Goal: Transaction & Acquisition: Purchase product/service

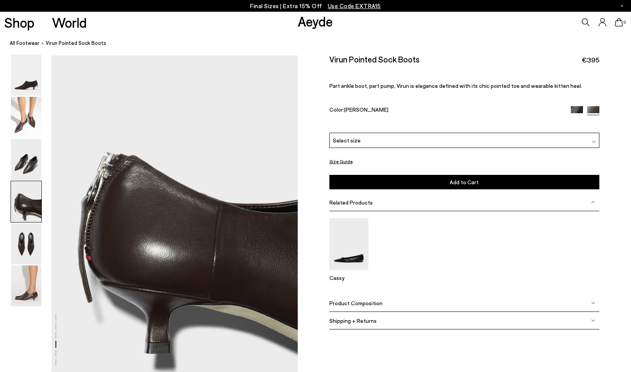
scroll to position [979, 0]
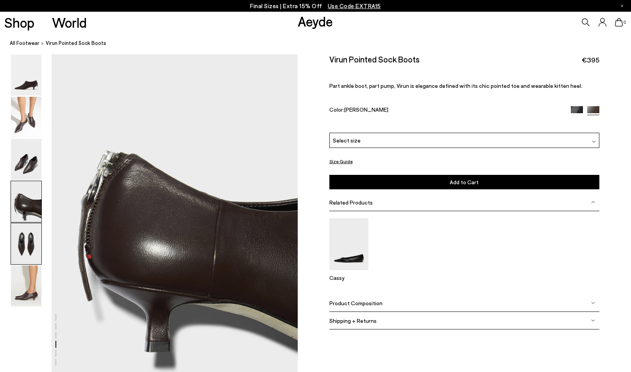
click at [29, 247] on img at bounding box center [26, 244] width 30 height 41
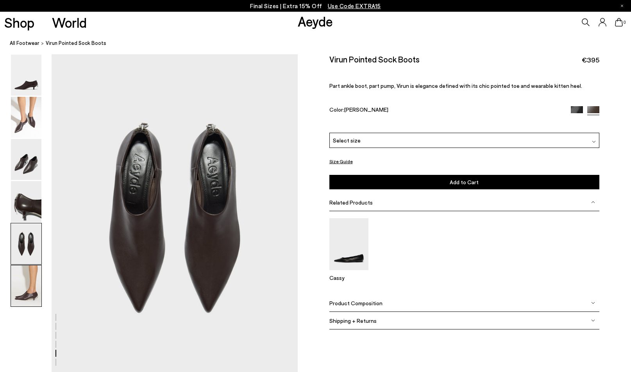
click at [25, 281] on img at bounding box center [26, 286] width 30 height 41
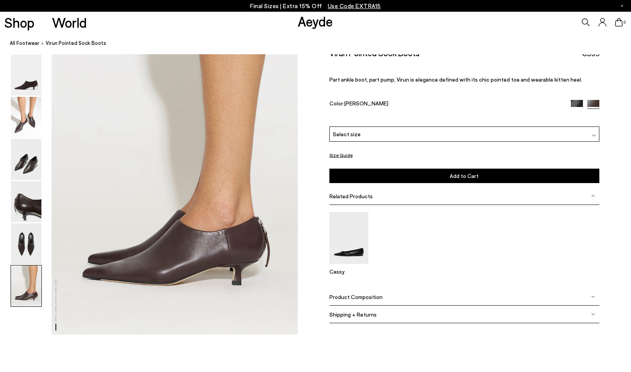
scroll to position [1691, 0]
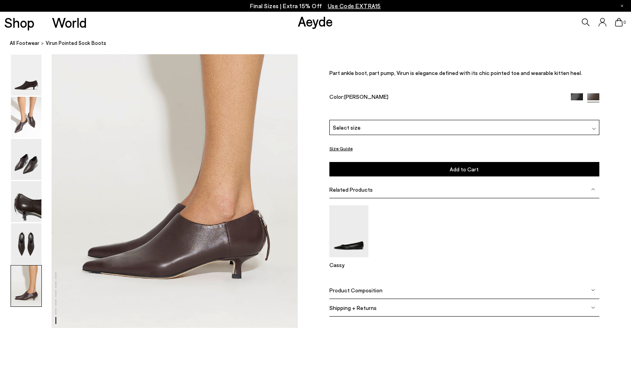
click at [415, 120] on div "Select size" at bounding box center [464, 127] width 270 height 15
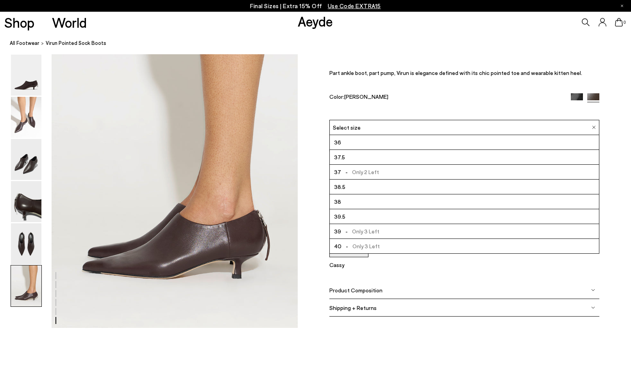
click at [366, 242] on span "- Only 3 Left" at bounding box center [361, 247] width 38 height 10
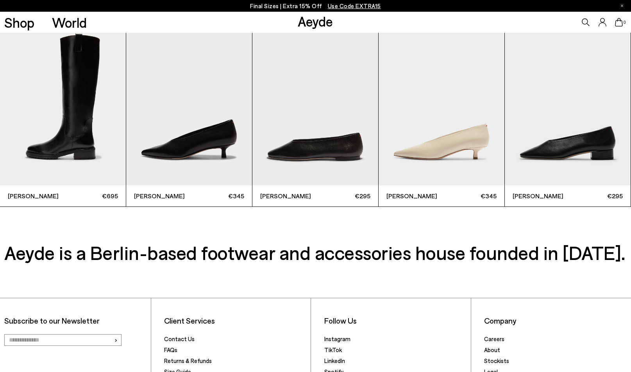
scroll to position [2040, 0]
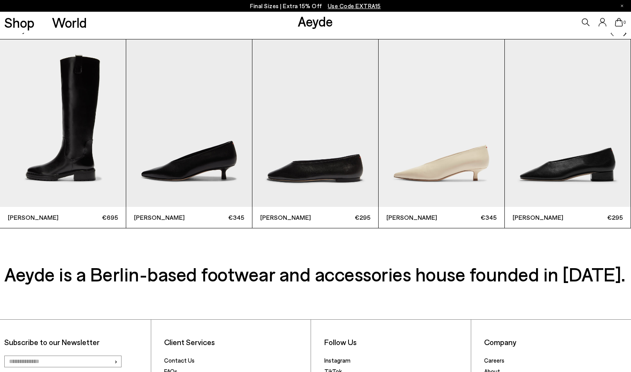
click at [69, 147] on img "1 / 6" at bounding box center [63, 123] width 126 height 168
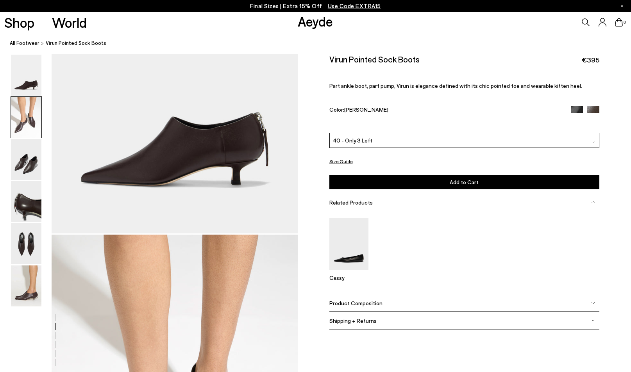
scroll to position [0, 0]
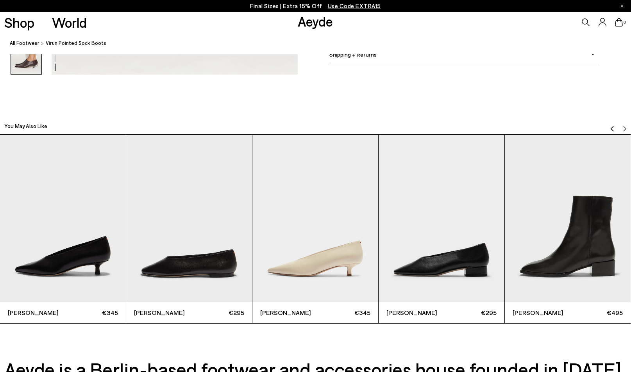
scroll to position [1936, 0]
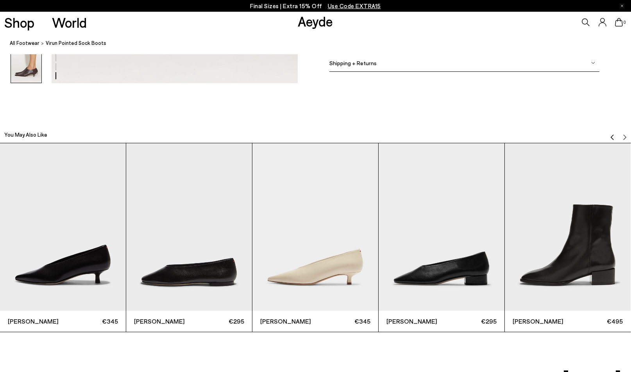
click at [32, 133] on h2 "You May Also Like" at bounding box center [25, 135] width 43 height 8
drag, startPoint x: 23, startPoint y: 137, endPoint x: 90, endPoint y: 128, distance: 67.8
click at [23, 137] on h2 "You May Also Like" at bounding box center [25, 135] width 43 height 8
click at [611, 135] on img "Previous slide" at bounding box center [612, 137] width 6 height 6
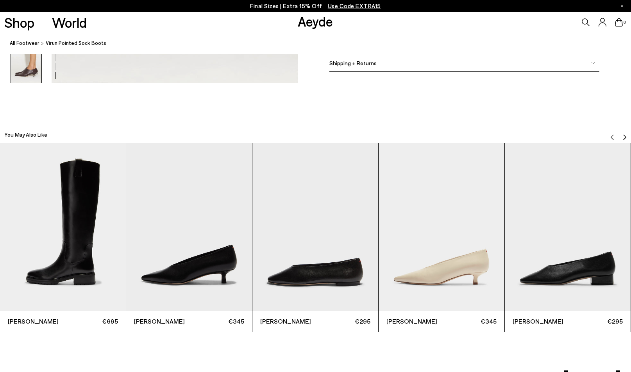
click at [57, 274] on img "1 / 6" at bounding box center [63, 227] width 126 height 168
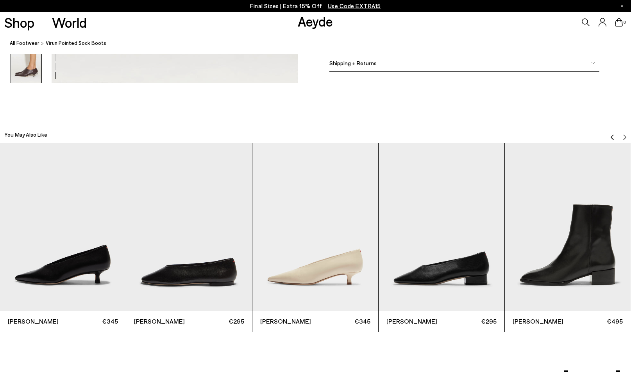
click at [611, 135] on img "Previous slide" at bounding box center [612, 137] width 6 height 6
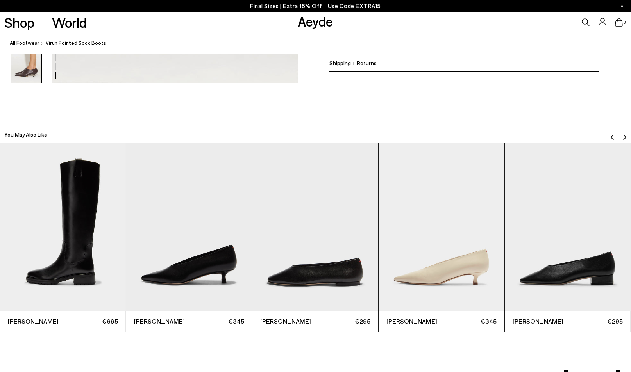
click at [16, 320] on span "Henry" at bounding box center [35, 321] width 55 height 9
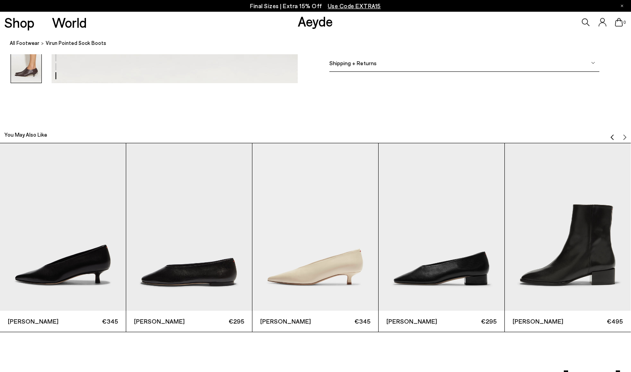
click at [612, 134] on img "Previous slide" at bounding box center [612, 137] width 6 height 6
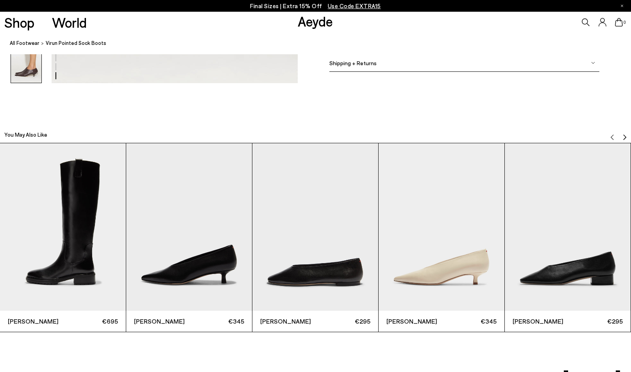
click at [17, 322] on span "Henry" at bounding box center [35, 321] width 55 height 9
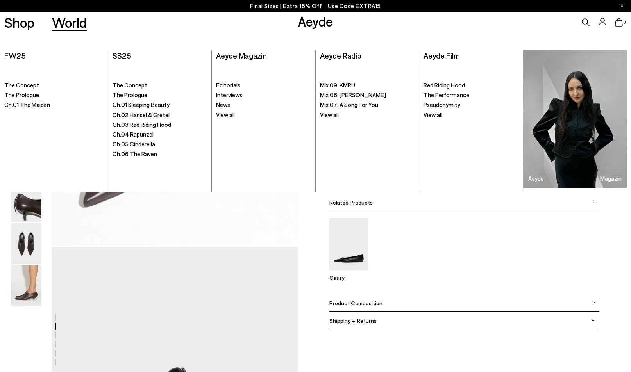
scroll to position [453, 0]
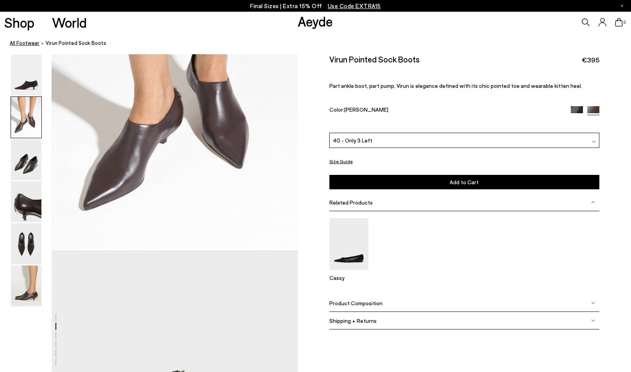
click at [24, 42] on link "All Footwear" at bounding box center [25, 43] width 30 height 8
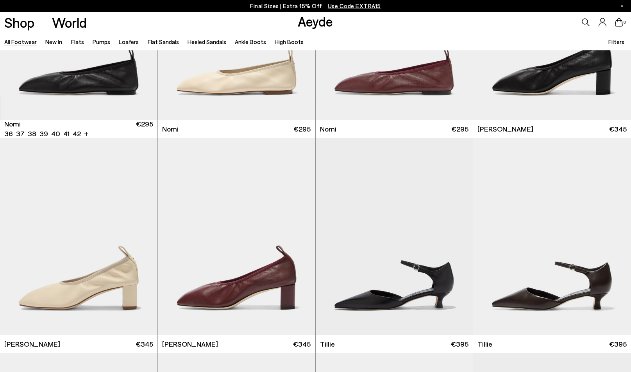
scroll to position [2014, 0]
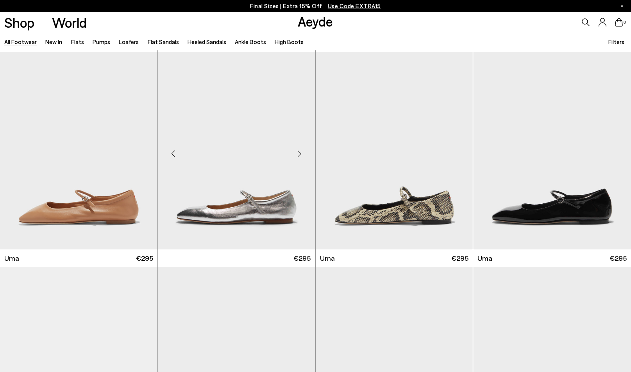
scroll to position [6524, 0]
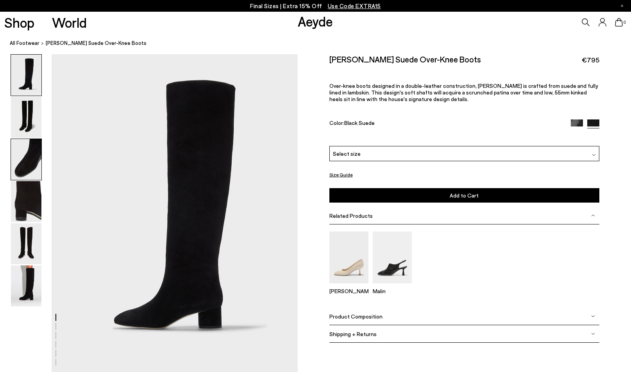
click at [32, 151] on img at bounding box center [26, 159] width 30 height 41
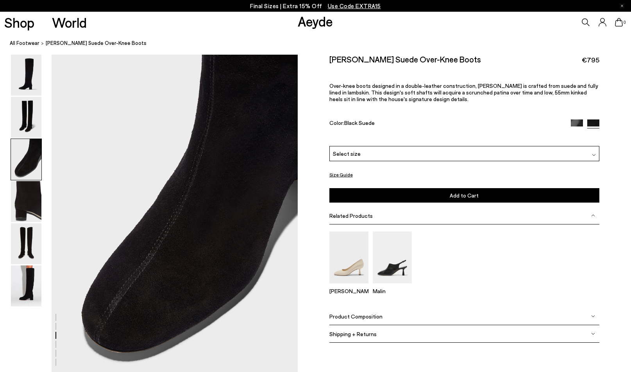
scroll to position [650, 0]
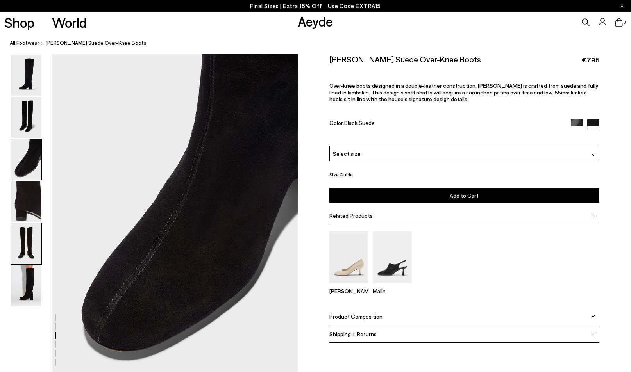
click at [29, 245] on img at bounding box center [26, 244] width 30 height 41
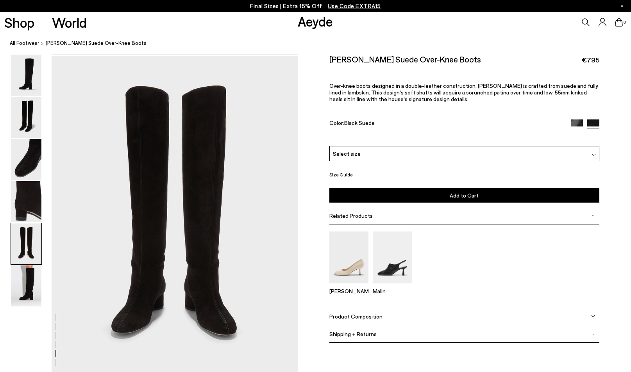
scroll to position [1308, 0]
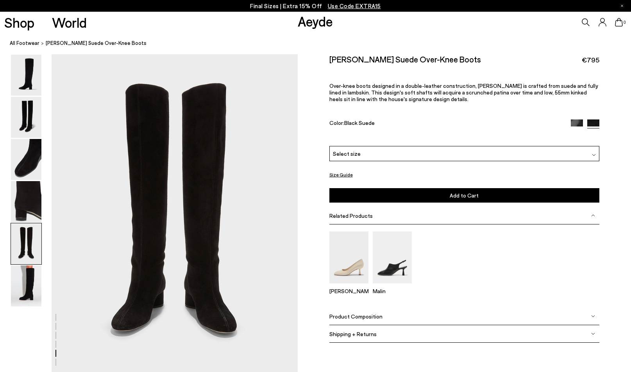
click at [428, 146] on div "Select size" at bounding box center [464, 153] width 270 height 15
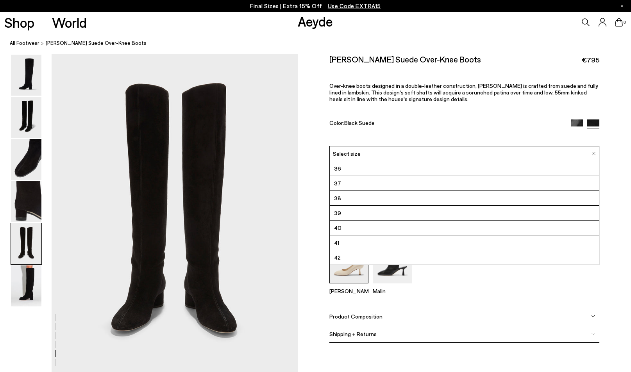
click at [362, 221] on li "40" at bounding box center [465, 228] width 270 height 15
